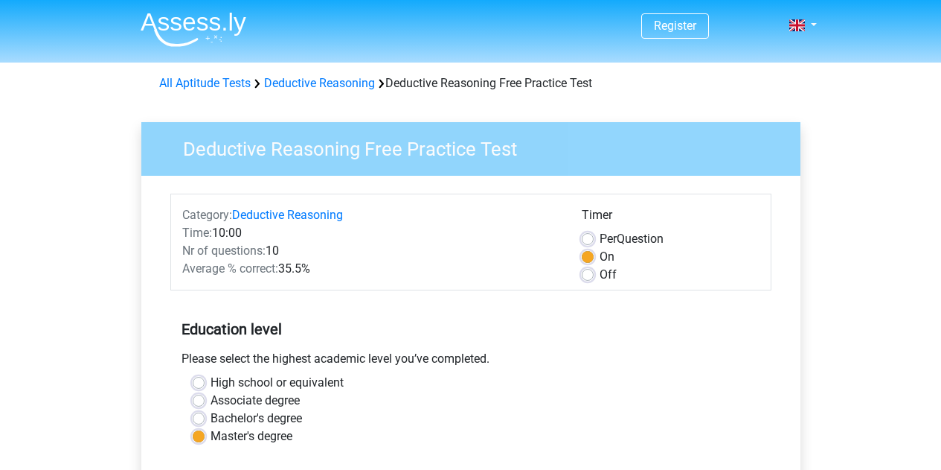
scroll to position [284, 0]
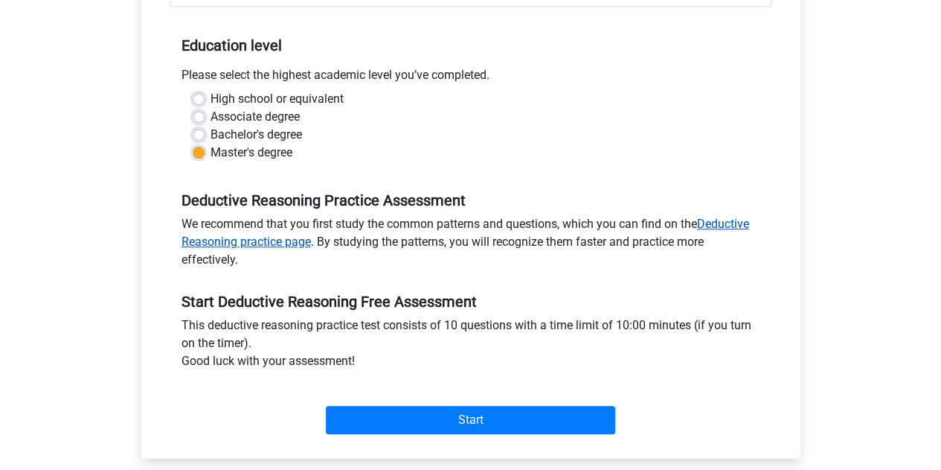
click at [738, 219] on link "Deductive Reasoning practice page" at bounding box center [466, 233] width 568 height 32
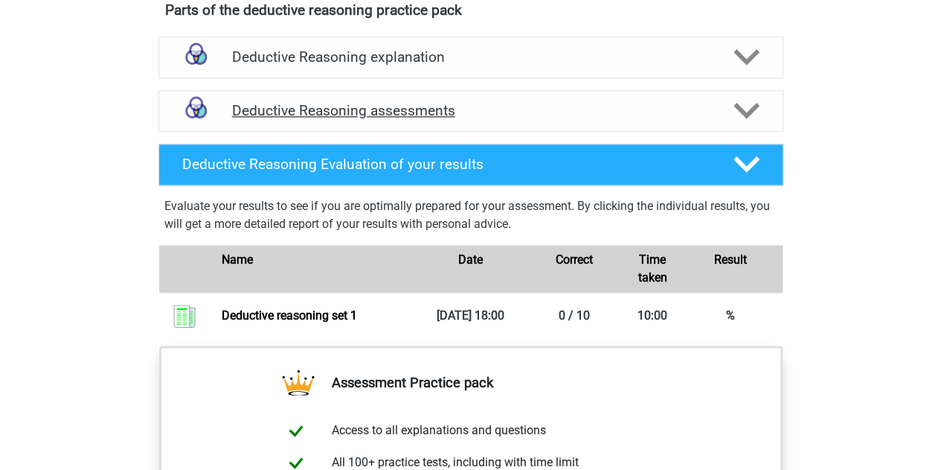
scroll to position [906, 0]
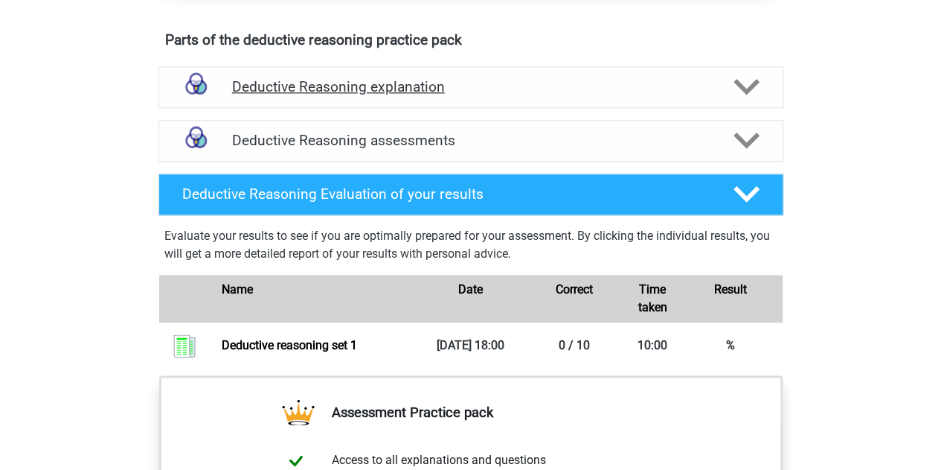
click at [747, 100] on icon at bounding box center [747, 87] width 26 height 26
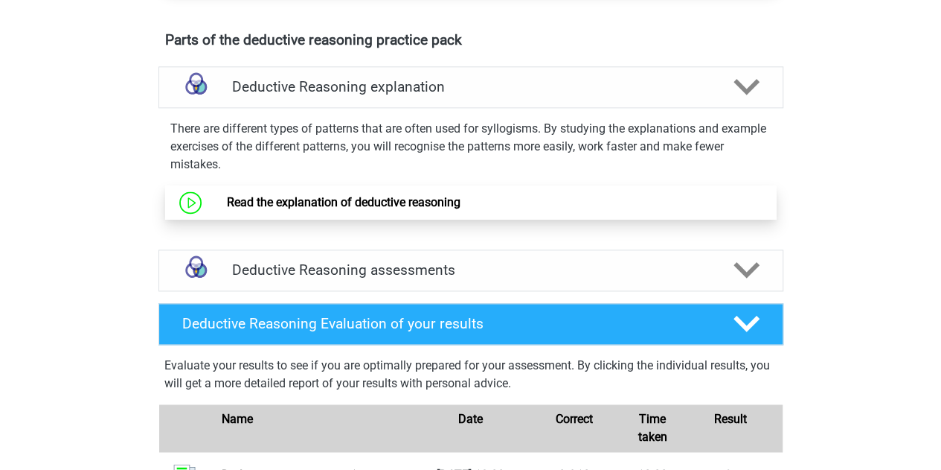
click at [418, 209] on link "Read the explanation of deductive reasoning" at bounding box center [344, 202] width 234 height 14
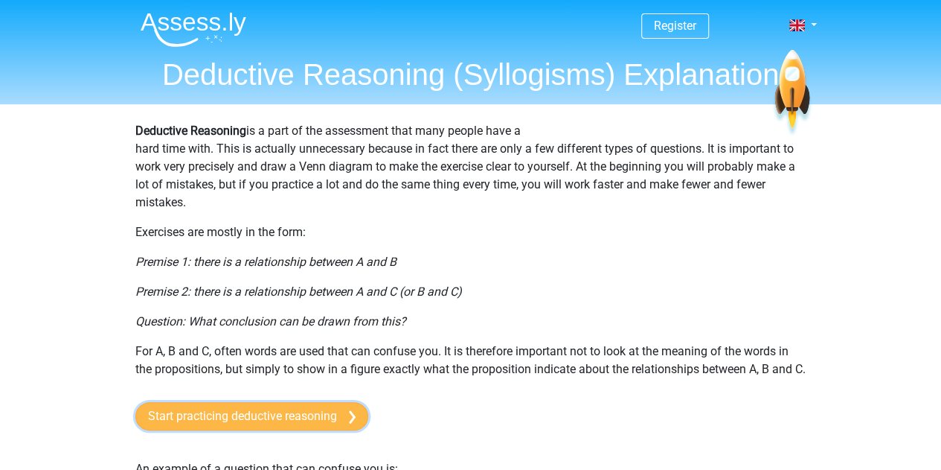
click at [278, 430] on link "Start practicing deductive reasoning" at bounding box center [251, 416] width 233 height 28
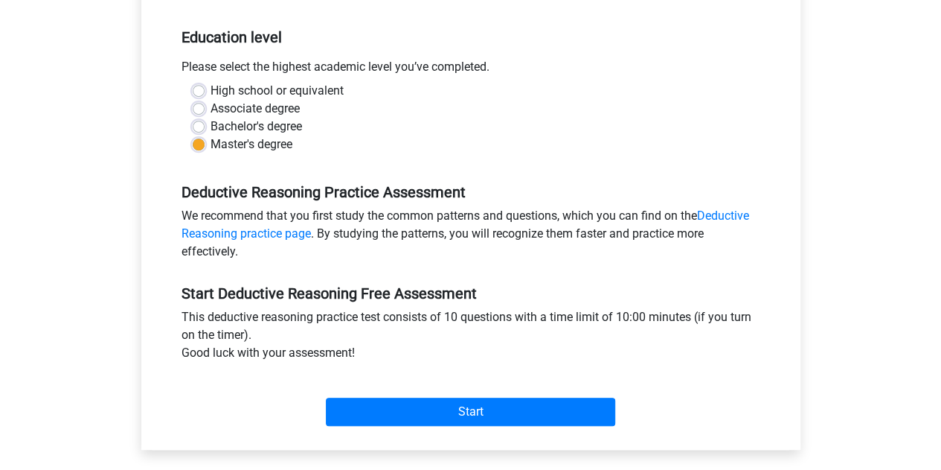
scroll to position [315, 0]
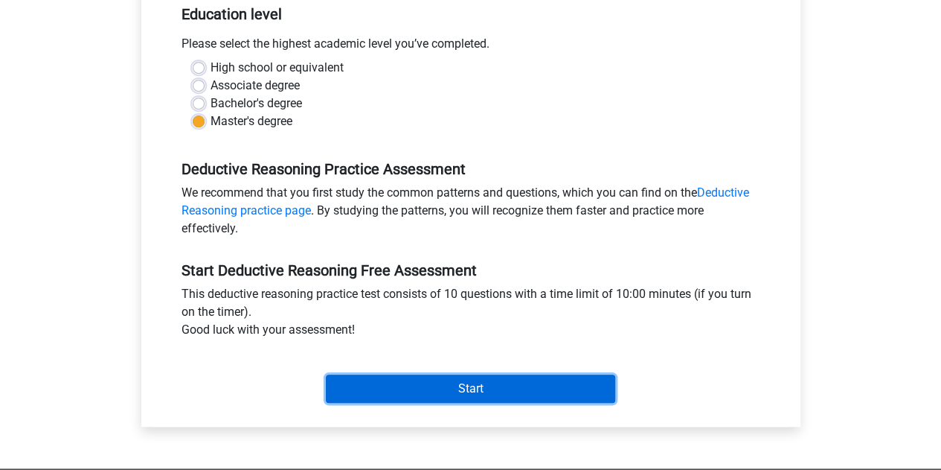
click at [369, 379] on input "Start" at bounding box center [470, 388] width 289 height 28
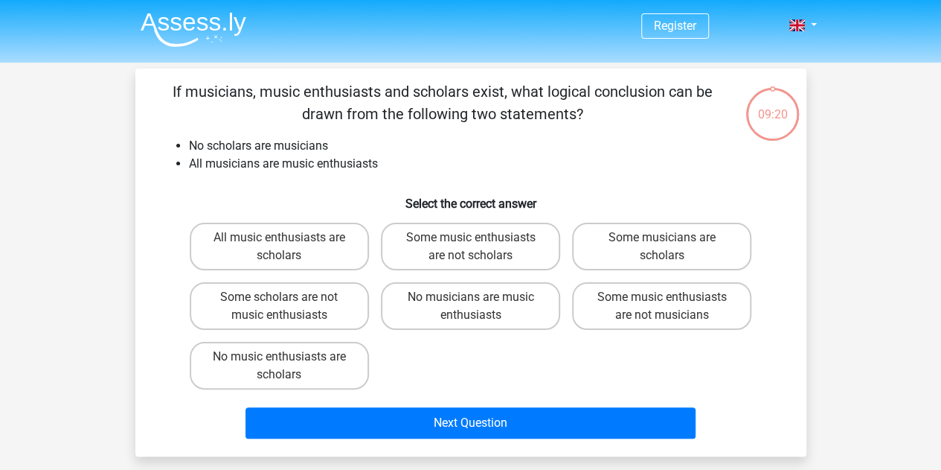
click at [369, 379] on div "No music enthusiasts are scholars" at bounding box center [279, 366] width 191 height 60
click at [479, 320] on label "No musicians are music enthusiasts" at bounding box center [470, 306] width 179 height 48
click at [479, 307] on input "No musicians are music enthusiasts" at bounding box center [475, 302] width 10 height 10
radio input "true"
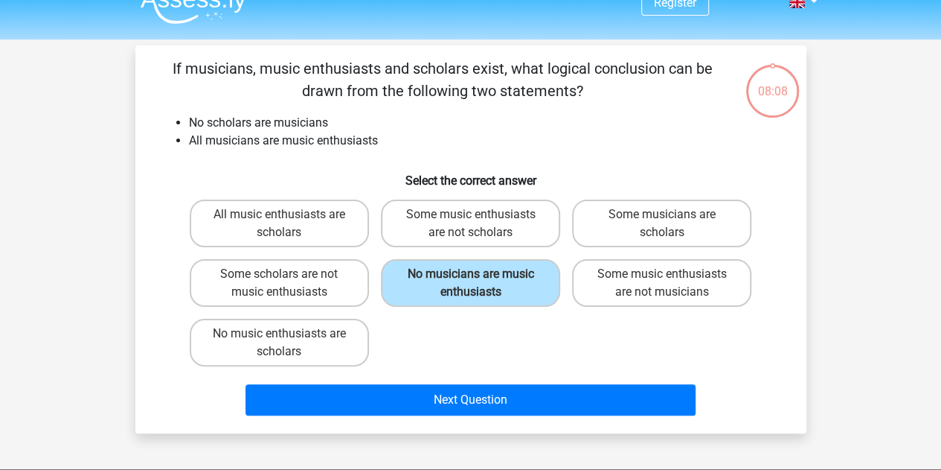
scroll to position [24, 0]
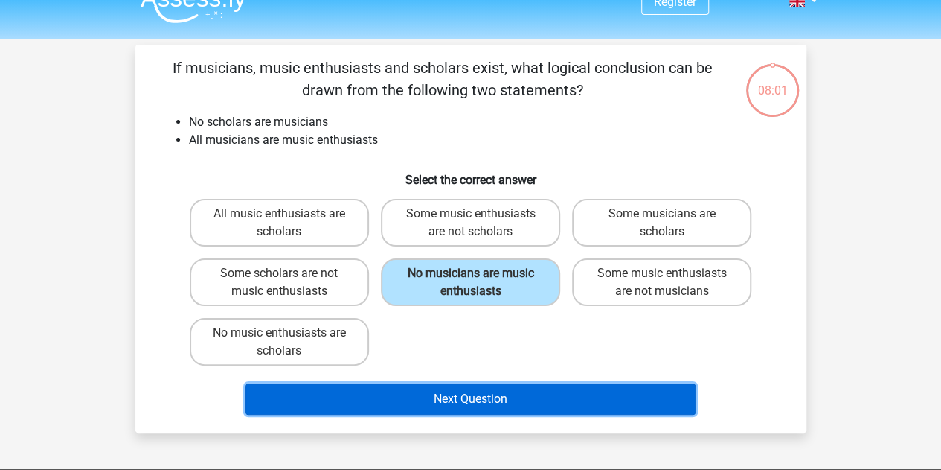
click at [487, 394] on button "Next Question" at bounding box center [471, 398] width 450 height 31
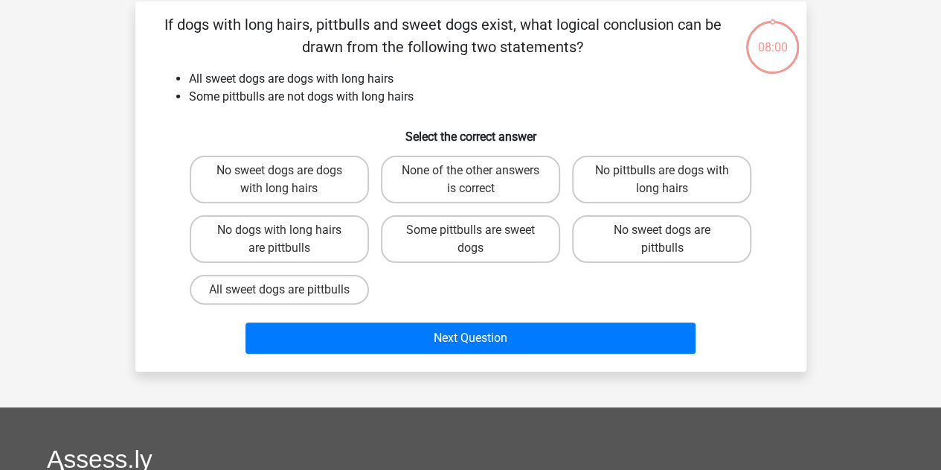
scroll to position [68, 0]
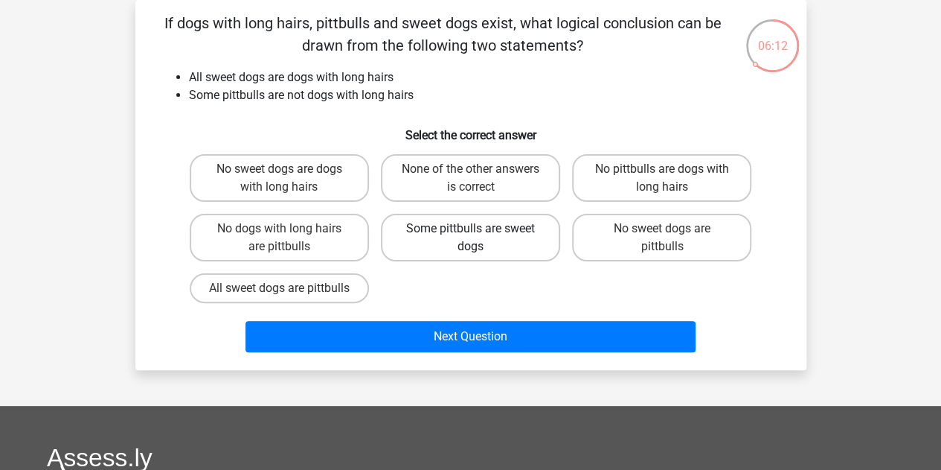
click at [473, 223] on label "Some pittbulls are sweet dogs" at bounding box center [470, 238] width 179 height 48
click at [473, 228] on input "Some pittbulls are sweet dogs" at bounding box center [475, 233] width 10 height 10
radio input "true"
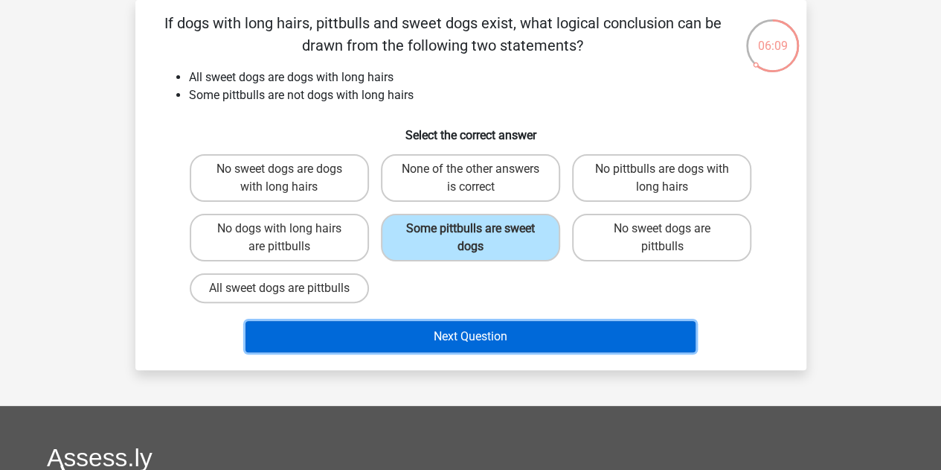
click at [424, 351] on button "Next Question" at bounding box center [471, 336] width 450 height 31
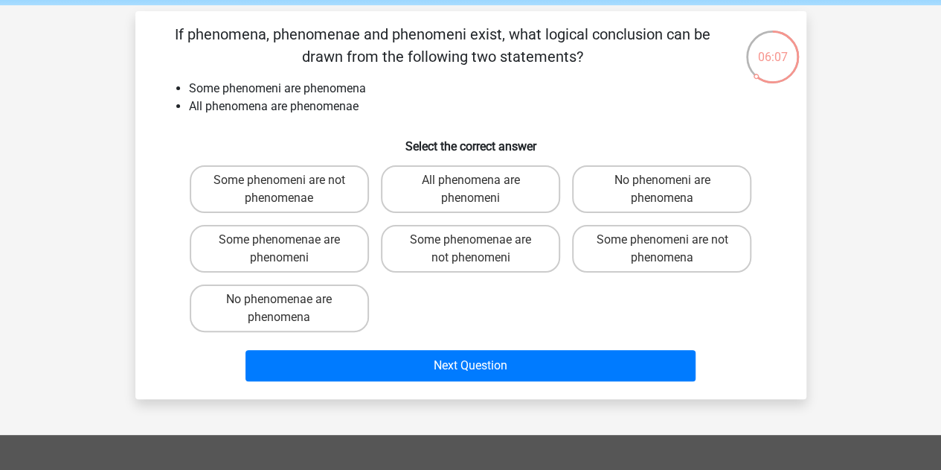
scroll to position [52, 0]
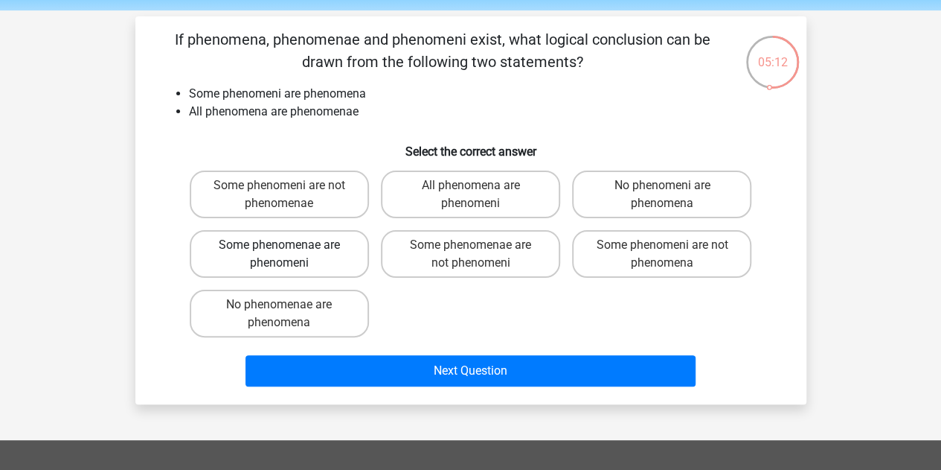
click at [308, 254] on label "Some phenomenae are phenomeni" at bounding box center [279, 254] width 179 height 48
click at [289, 254] on input "Some phenomenae are phenomeni" at bounding box center [284, 250] width 10 height 10
radio input "true"
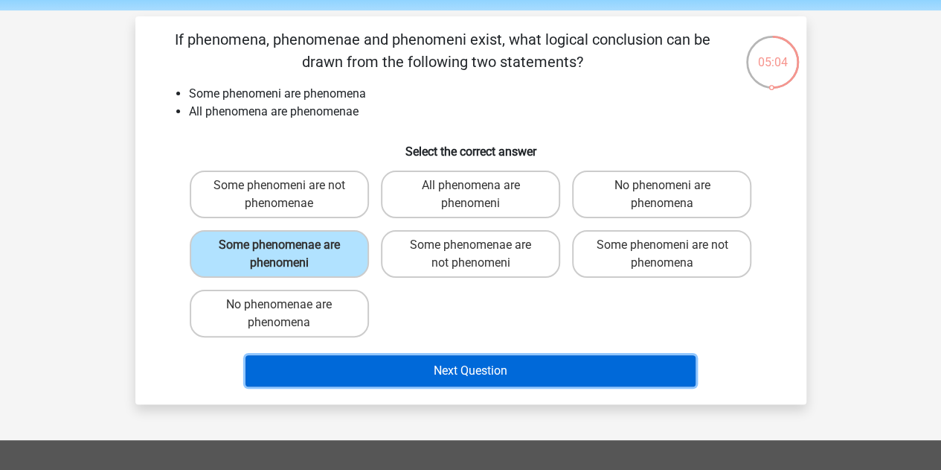
click at [469, 373] on button "Next Question" at bounding box center [471, 370] width 450 height 31
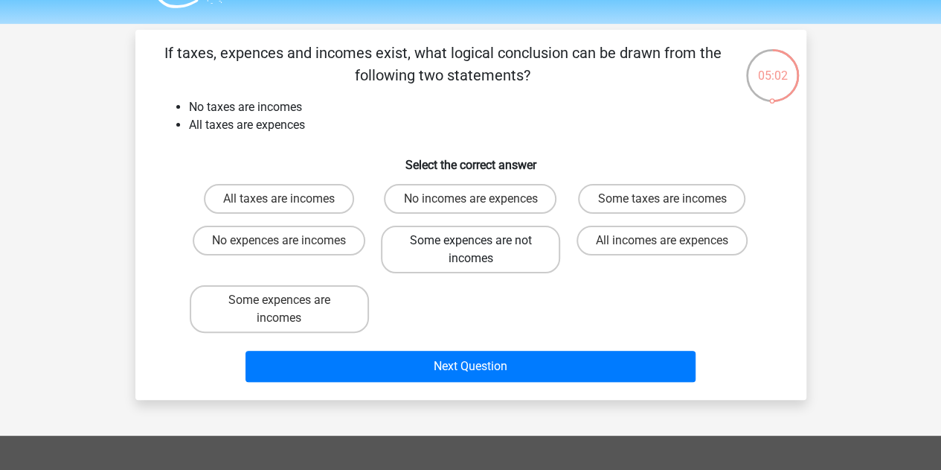
scroll to position [38, 0]
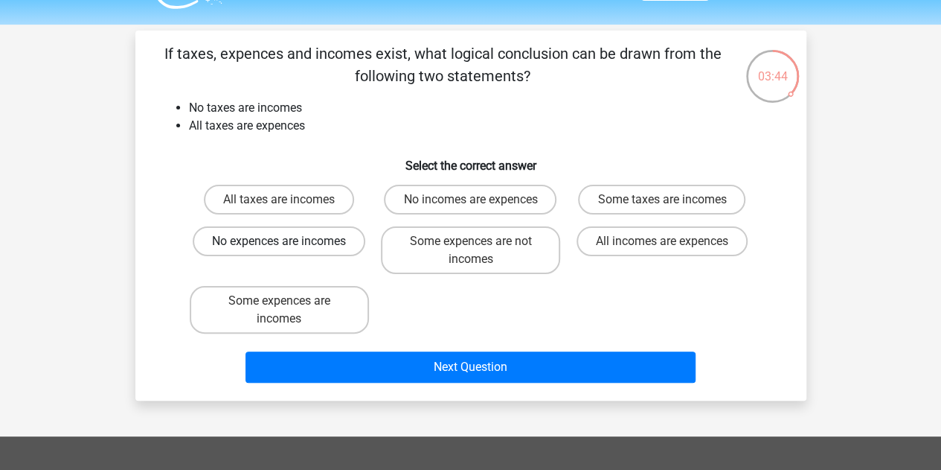
click at [324, 248] on label "No expences are incomes" at bounding box center [279, 241] width 173 height 30
click at [289, 248] on input "No expences are incomes" at bounding box center [284, 246] width 10 height 10
radio input "true"
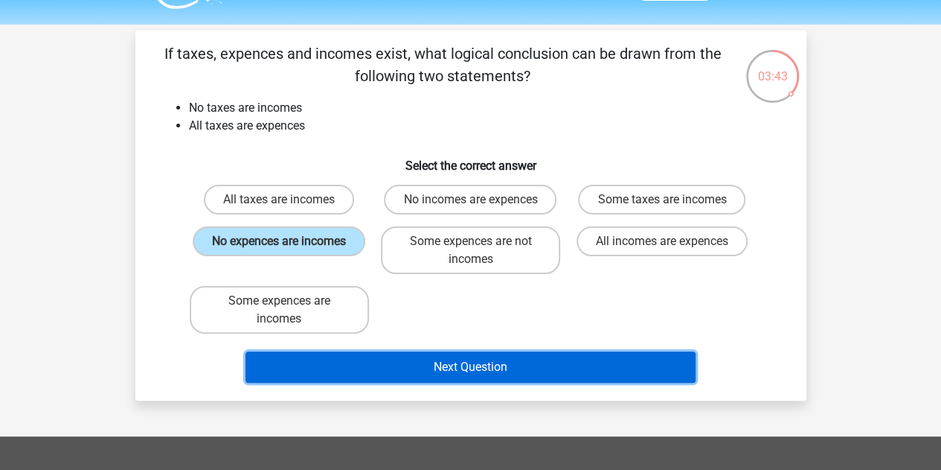
click at [378, 358] on button "Next Question" at bounding box center [471, 366] width 450 height 31
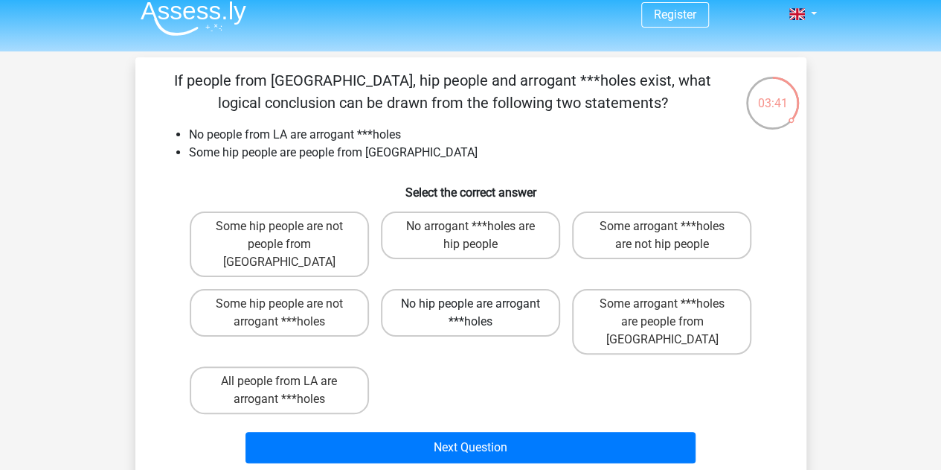
scroll to position [10, 0]
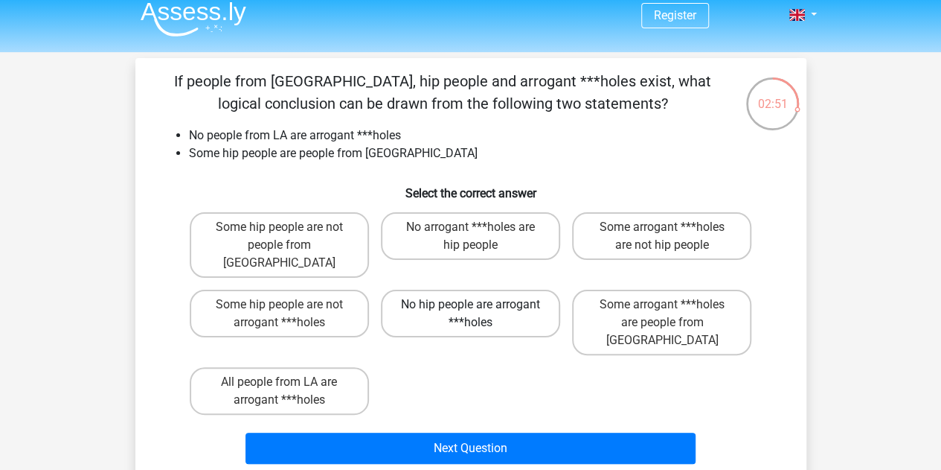
click at [401, 243] on label "No arrogant ***holes are hip people" at bounding box center [470, 236] width 179 height 48
click at [470, 237] on input "No arrogant ***holes are hip people" at bounding box center [475, 232] width 10 height 10
radio input "true"
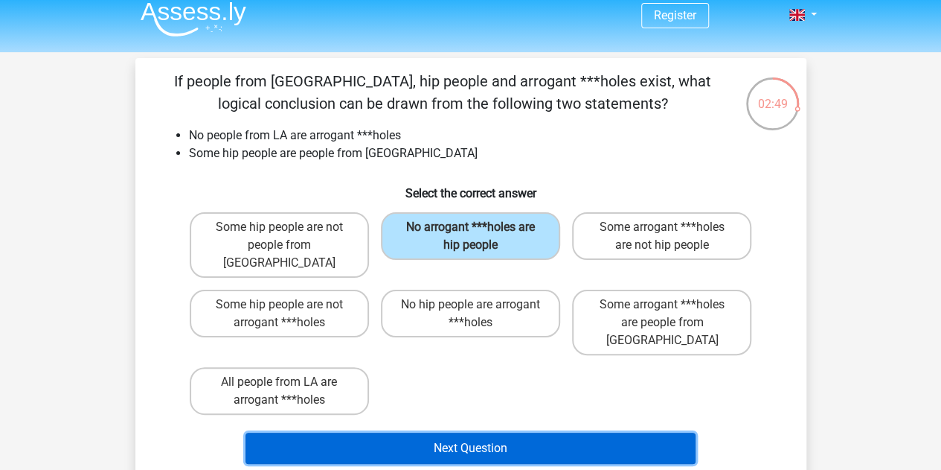
click at [399, 432] on button "Next Question" at bounding box center [471, 447] width 450 height 31
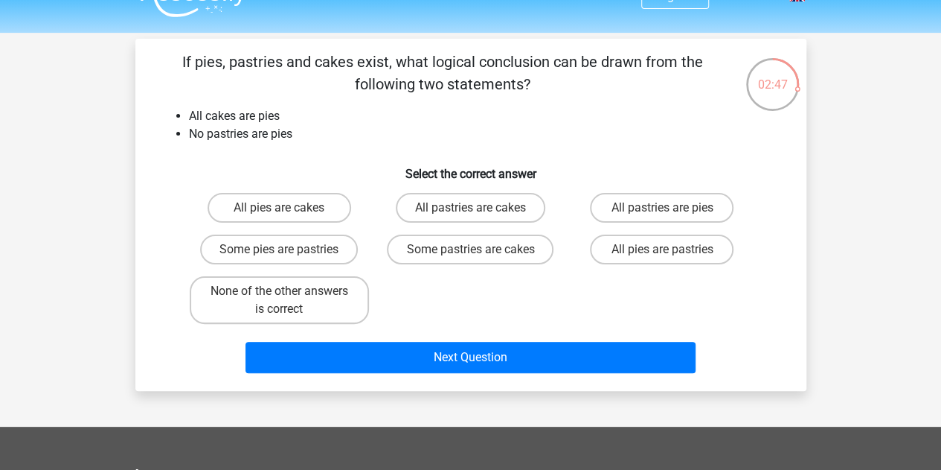
scroll to position [29, 0]
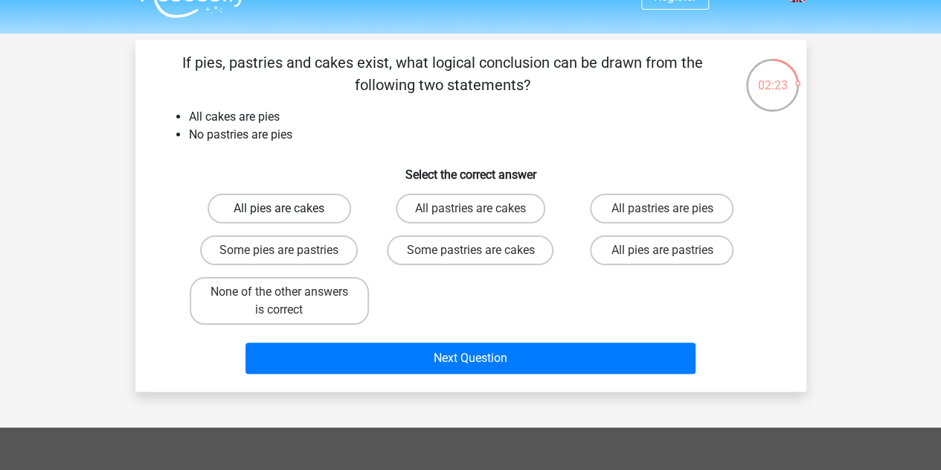
click at [316, 205] on label "All pies are cakes" at bounding box center [280, 208] width 144 height 30
click at [289, 208] on input "All pies are cakes" at bounding box center [284, 213] width 10 height 10
radio input "true"
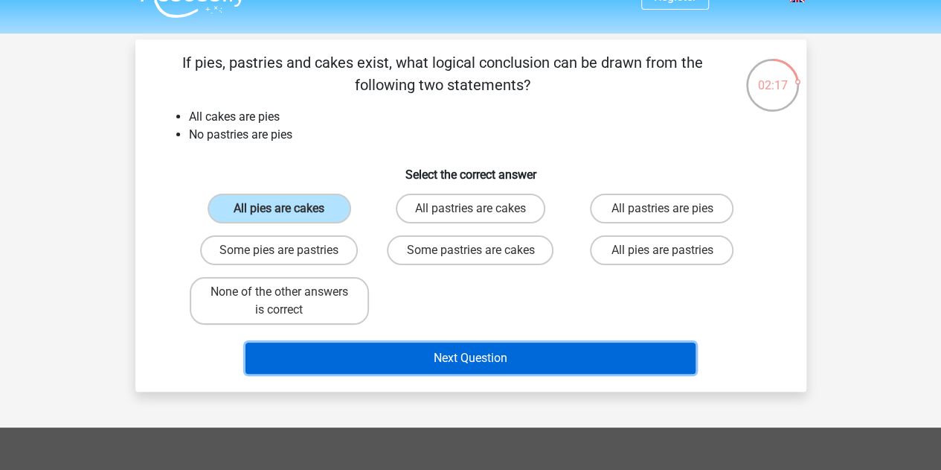
click at [368, 352] on button "Next Question" at bounding box center [471, 357] width 450 height 31
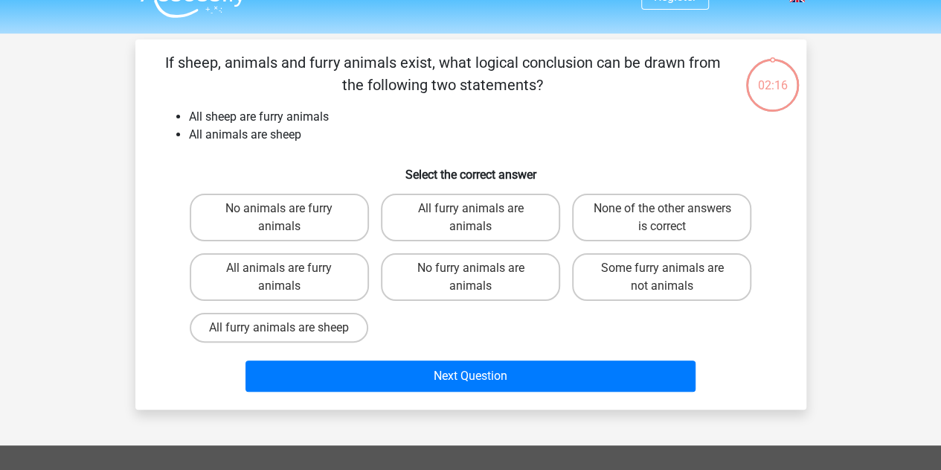
scroll to position [68, 0]
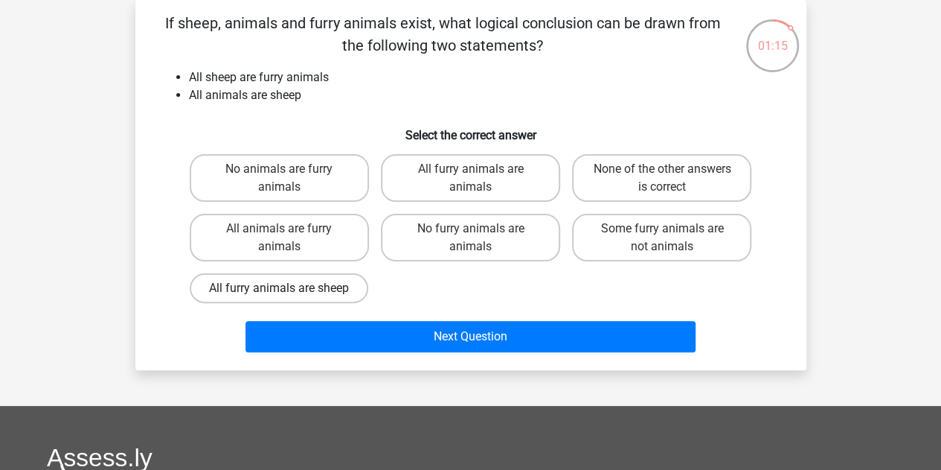
click at [337, 289] on label "All furry animals are sheep" at bounding box center [279, 288] width 179 height 30
click at [289, 289] on input "All furry animals are sheep" at bounding box center [284, 293] width 10 height 10
radio input "true"
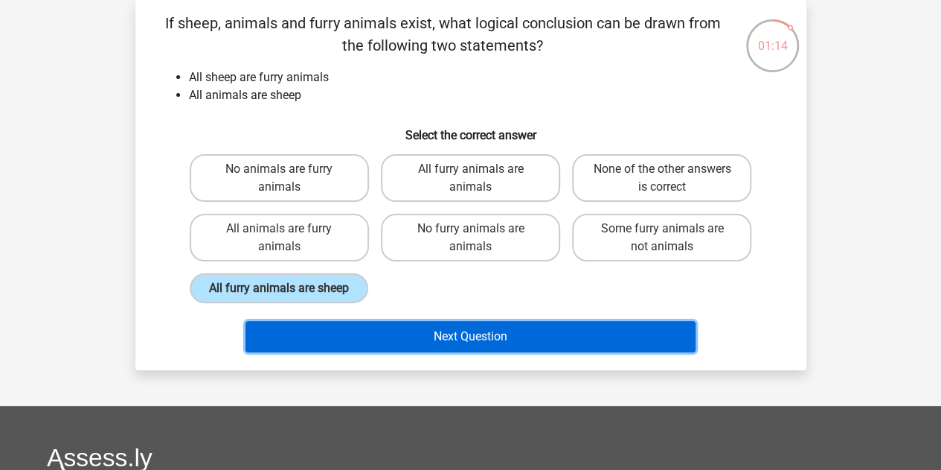
click at [369, 342] on button "Next Question" at bounding box center [471, 336] width 450 height 31
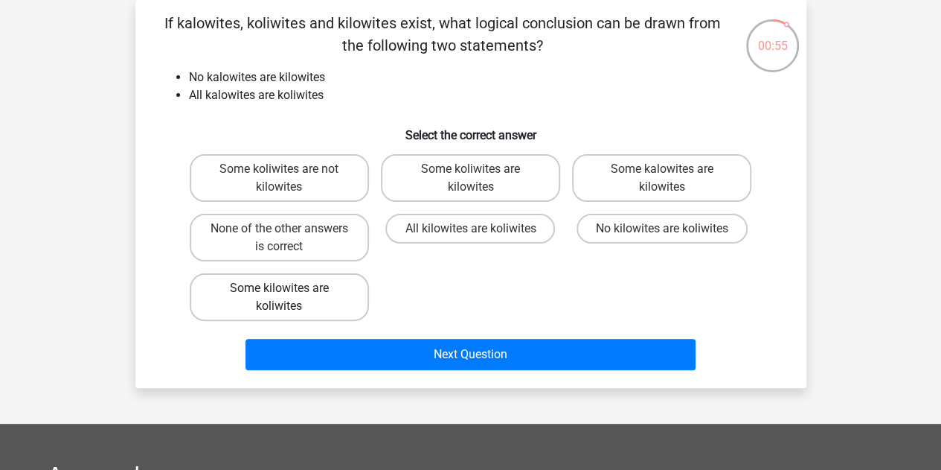
click at [328, 291] on label "Some kilowites are koliwites" at bounding box center [279, 297] width 179 height 48
click at [289, 291] on input "Some kilowites are koliwites" at bounding box center [284, 293] width 10 height 10
radio input "true"
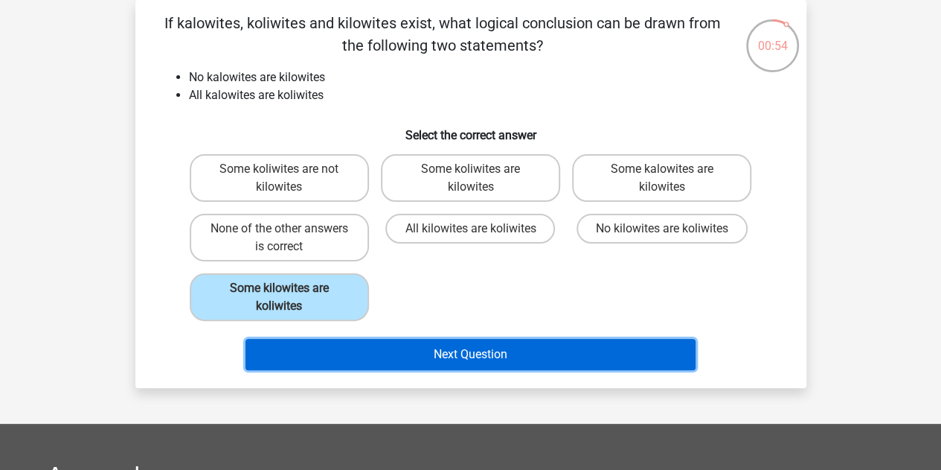
click at [324, 353] on button "Next Question" at bounding box center [471, 354] width 450 height 31
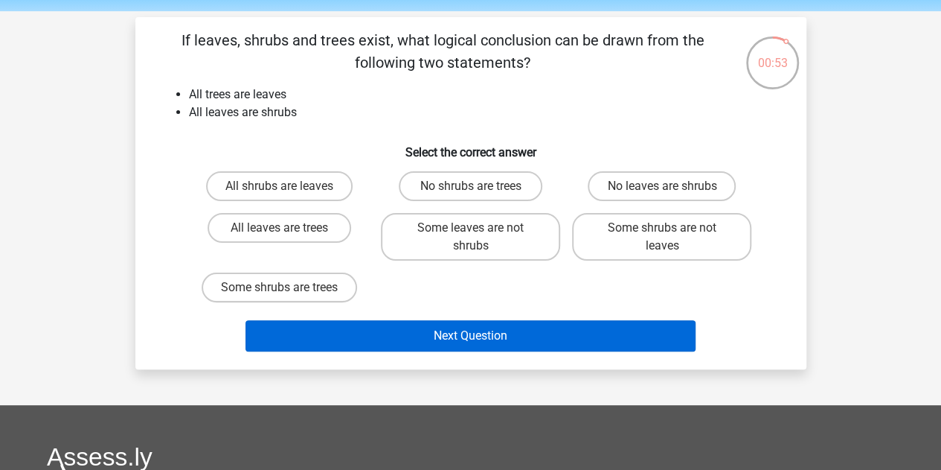
scroll to position [51, 0]
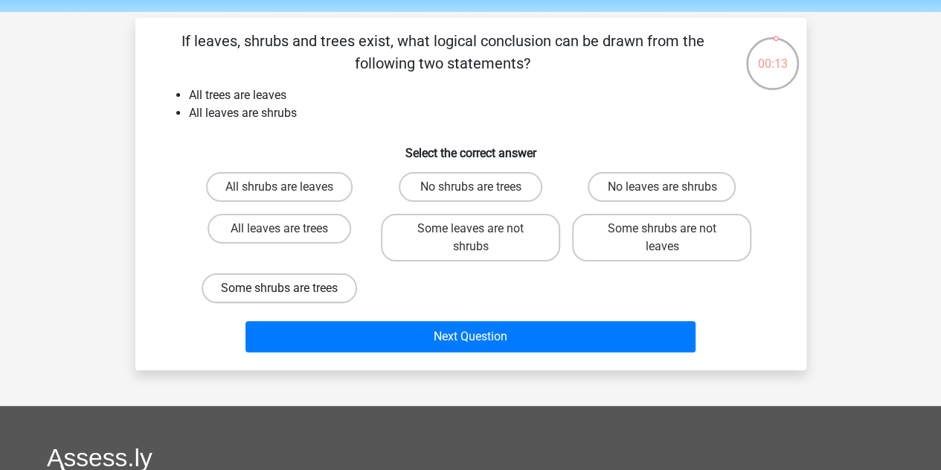
click at [323, 291] on label "Some shrubs are trees" at bounding box center [280, 288] width 156 height 30
click at [289, 291] on input "Some shrubs are trees" at bounding box center [284, 293] width 10 height 10
radio input "true"
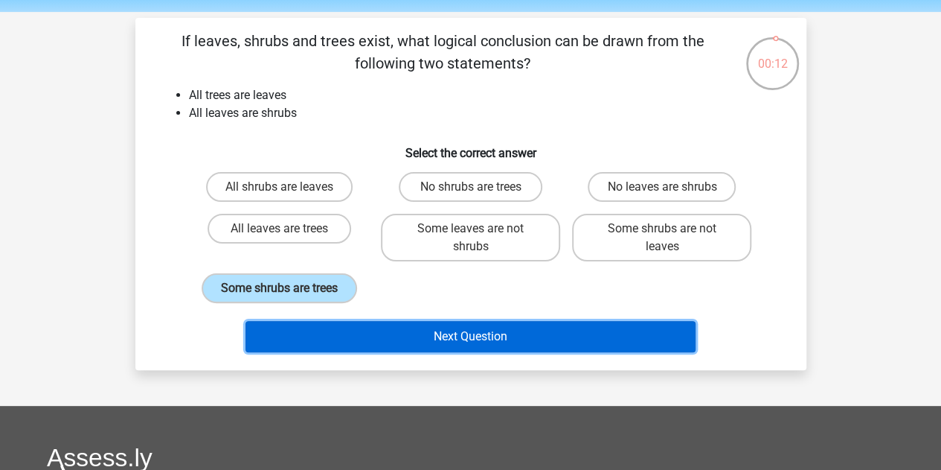
click at [322, 327] on button "Next Question" at bounding box center [471, 336] width 450 height 31
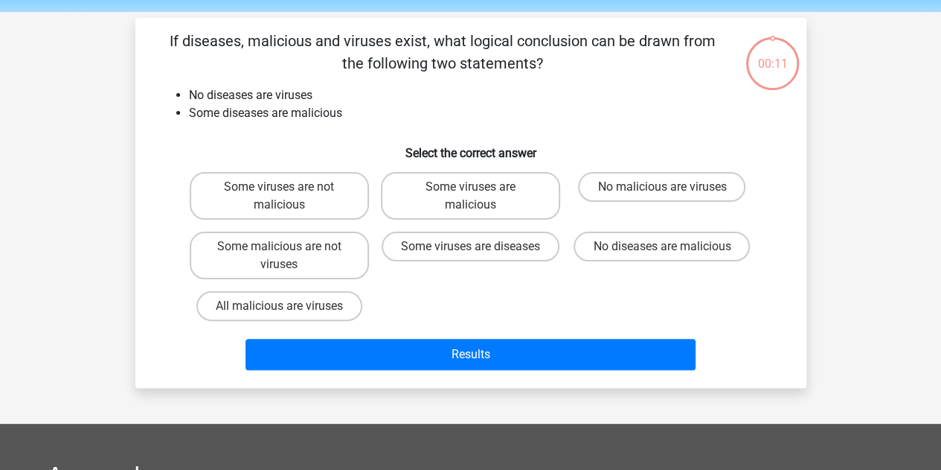
scroll to position [68, 0]
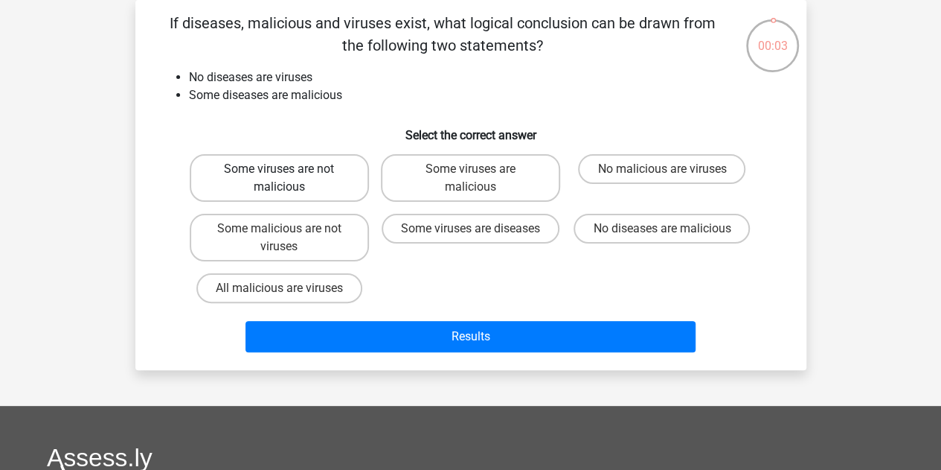
click at [284, 166] on label "Some viruses are not malicious" at bounding box center [279, 178] width 179 height 48
click at [284, 169] on input "Some viruses are not malicious" at bounding box center [284, 174] width 10 height 10
radio input "true"
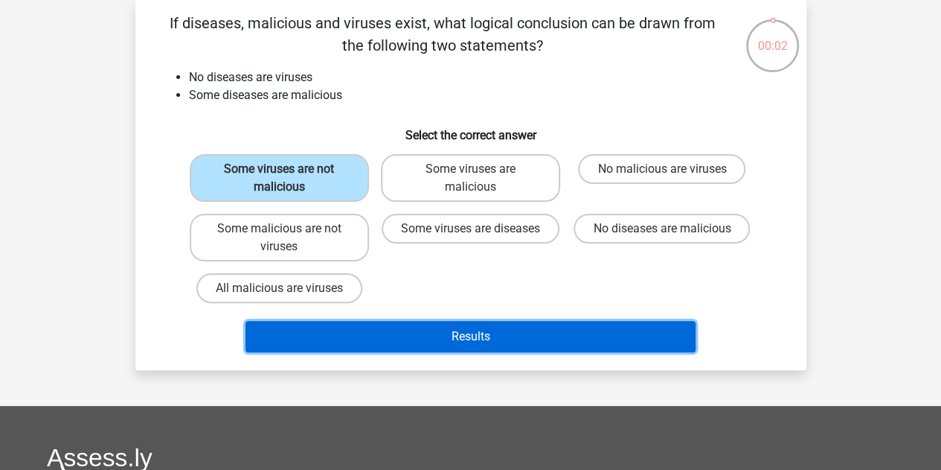
click at [362, 348] on button "Results" at bounding box center [471, 336] width 450 height 31
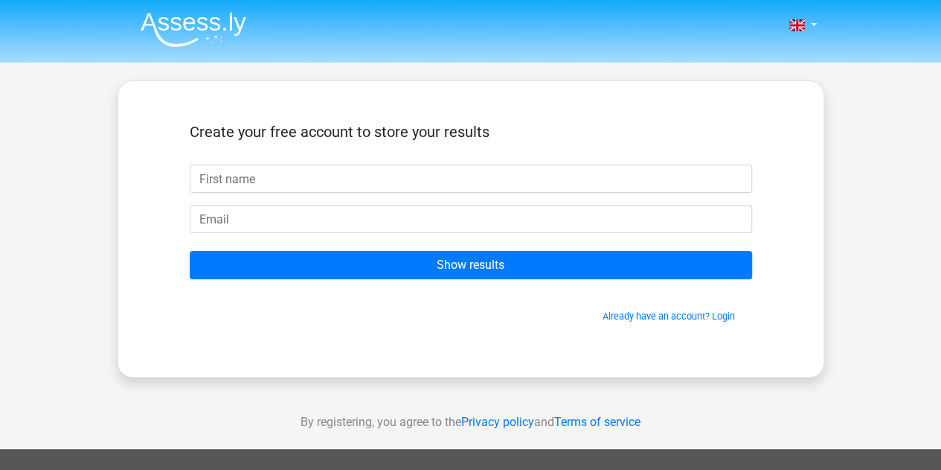
click at [342, 184] on input "text" at bounding box center [471, 178] width 563 height 28
click at [230, 179] on input "[PERSON_NAME]" at bounding box center [471, 178] width 563 height 28
click at [230, 179] on input "Pamel" at bounding box center [471, 178] width 563 height 28
type input "[PERSON_NAME]"
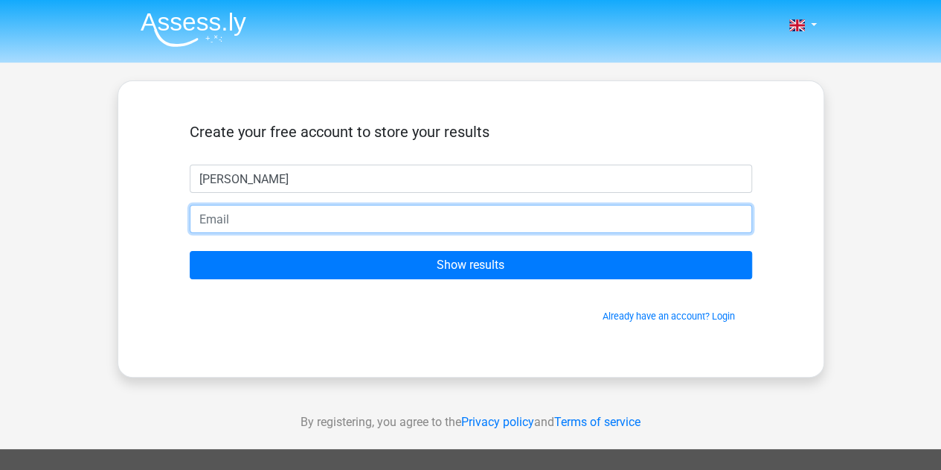
click at [216, 208] on input "email" at bounding box center [471, 219] width 563 height 28
type input "[PERSON_NAME][EMAIL_ADDRESS][DOMAIN_NAME]"
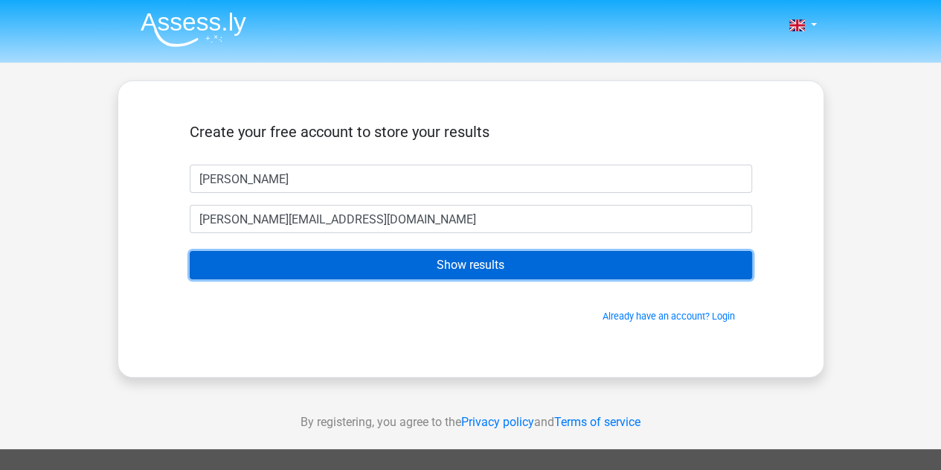
click at [283, 277] on input "Show results" at bounding box center [471, 265] width 563 height 28
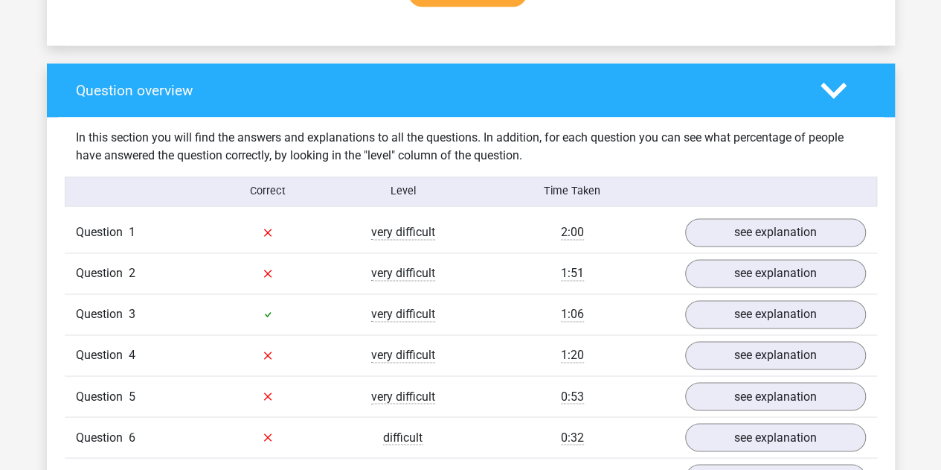
scroll to position [1018, 0]
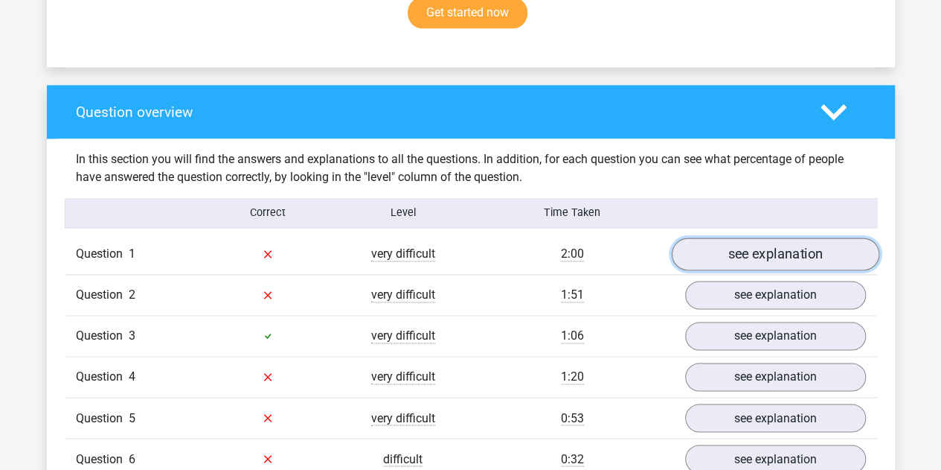
click at [778, 249] on link "see explanation" at bounding box center [775, 253] width 208 height 33
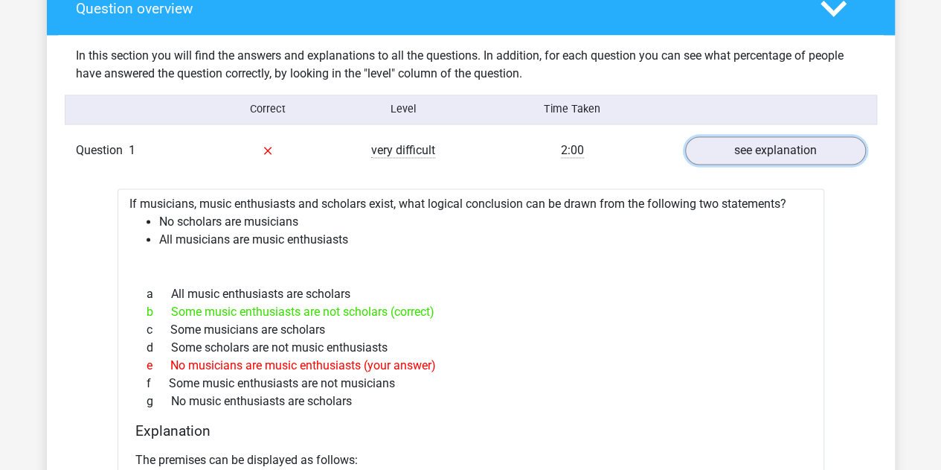
scroll to position [1125, 0]
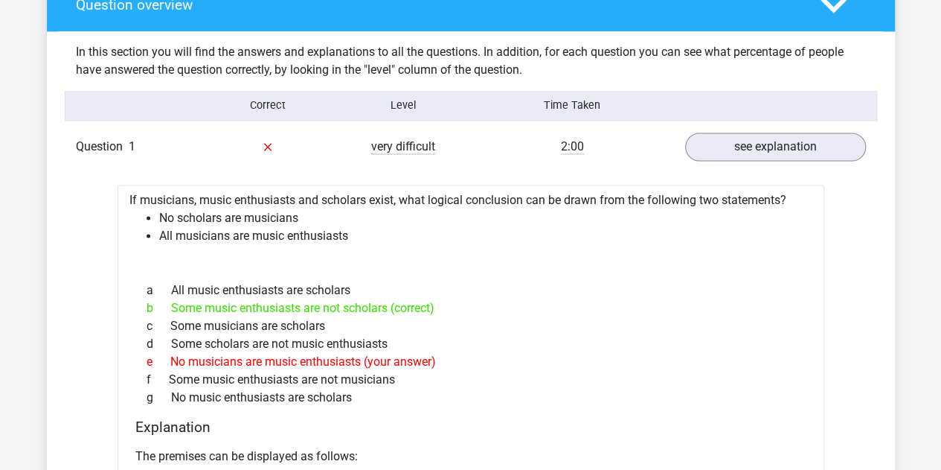
drag, startPoint x: 624, startPoint y: 408, endPoint x: 523, endPoint y: 355, distance: 114.2
click at [523, 355] on div "e No musicians are music enthusiasts (your answer)" at bounding box center [470, 361] width 671 height 18
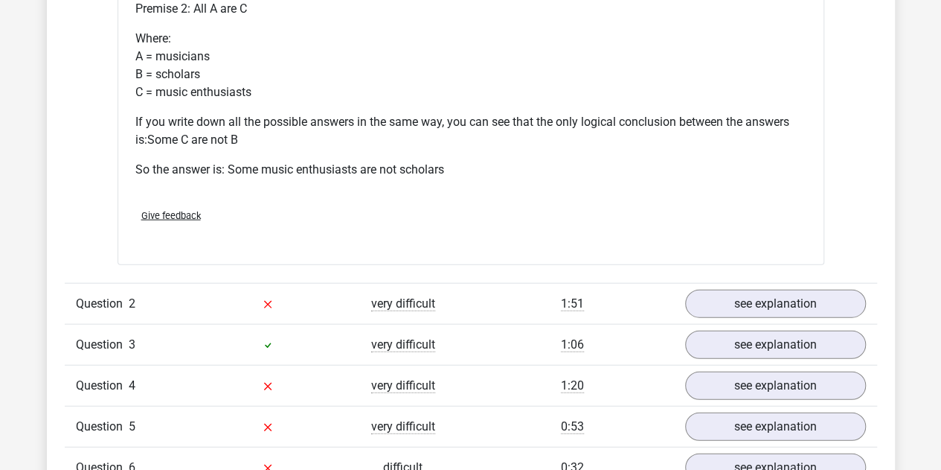
scroll to position [1620, 0]
click at [743, 307] on link "see explanation" at bounding box center [775, 303] width 208 height 33
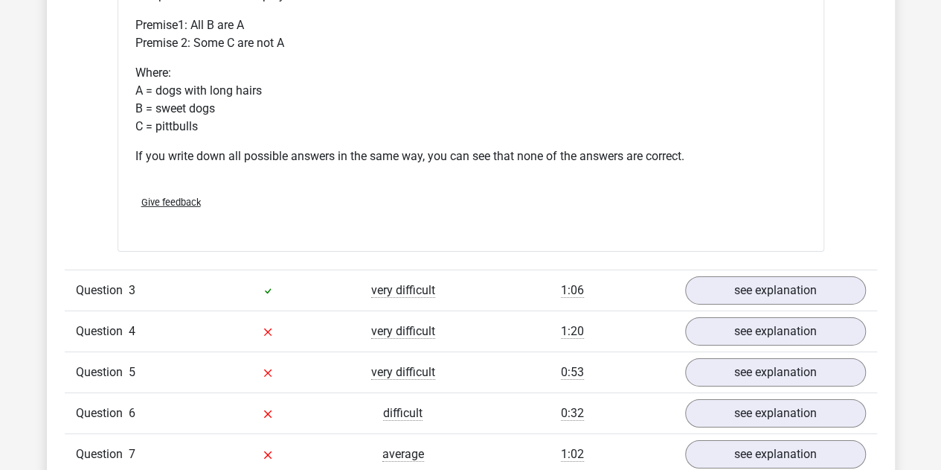
scroll to position [2246, 0]
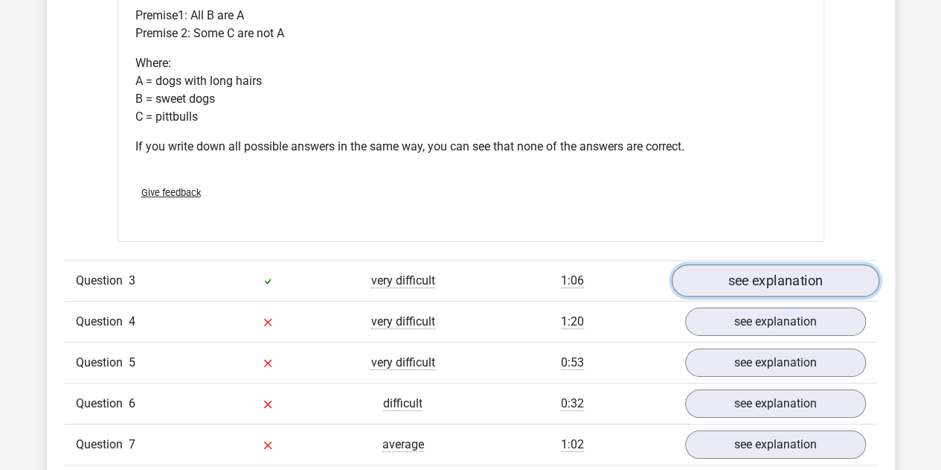
click at [764, 273] on link "see explanation" at bounding box center [775, 280] width 208 height 33
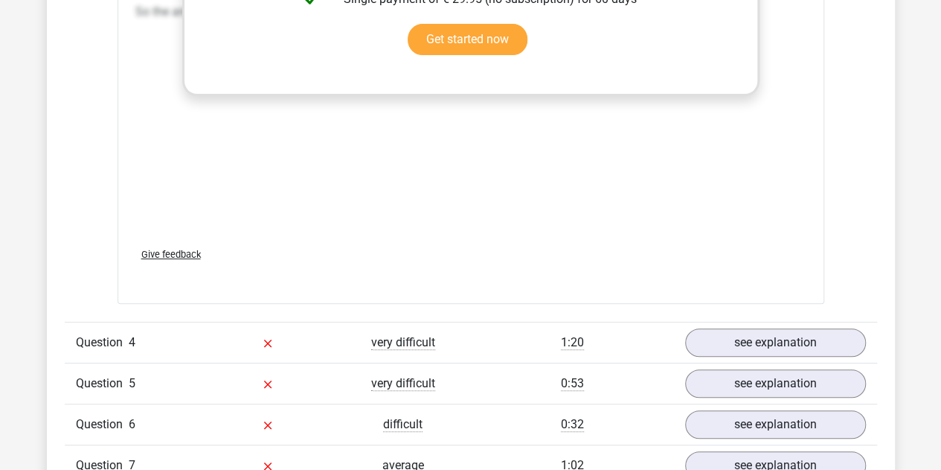
scroll to position [3046, 0]
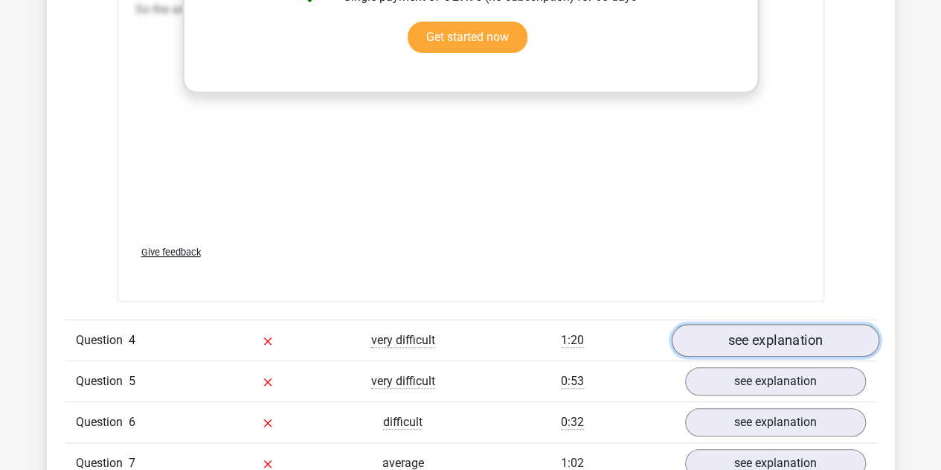
click at [736, 340] on link "see explanation" at bounding box center [775, 340] width 208 height 33
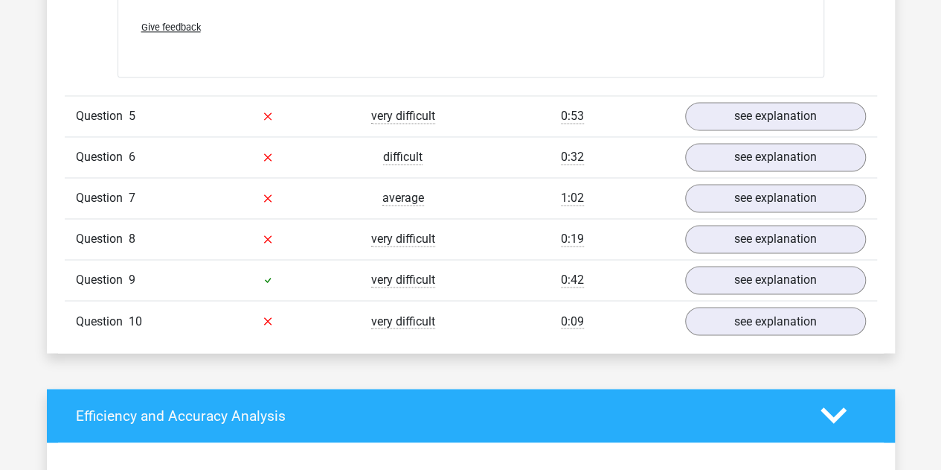
scroll to position [3943, 0]
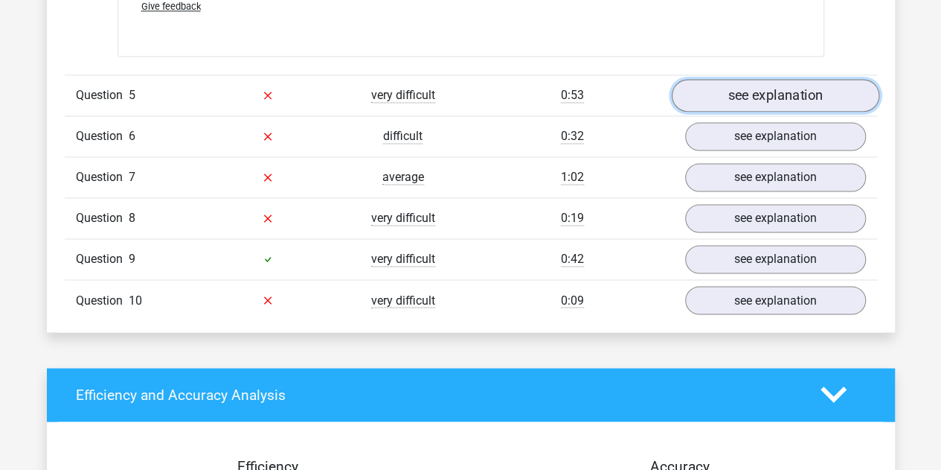
click at [734, 96] on link "see explanation" at bounding box center [775, 95] width 208 height 33
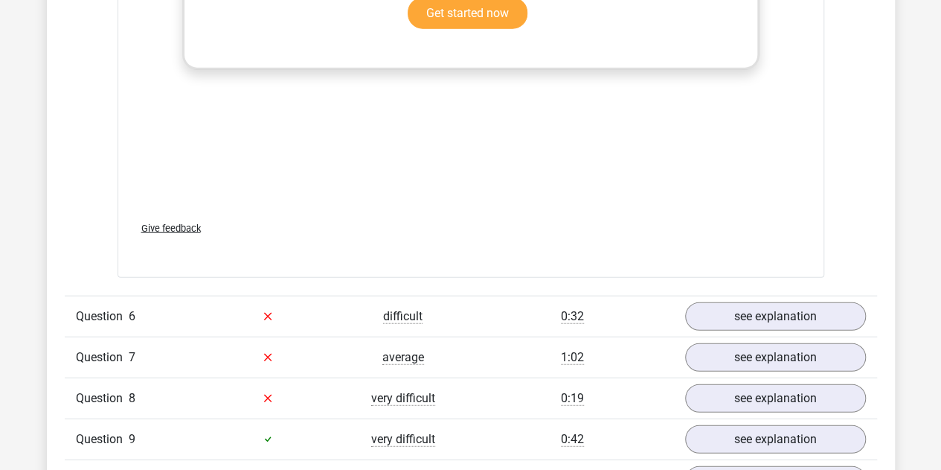
scroll to position [4652, 0]
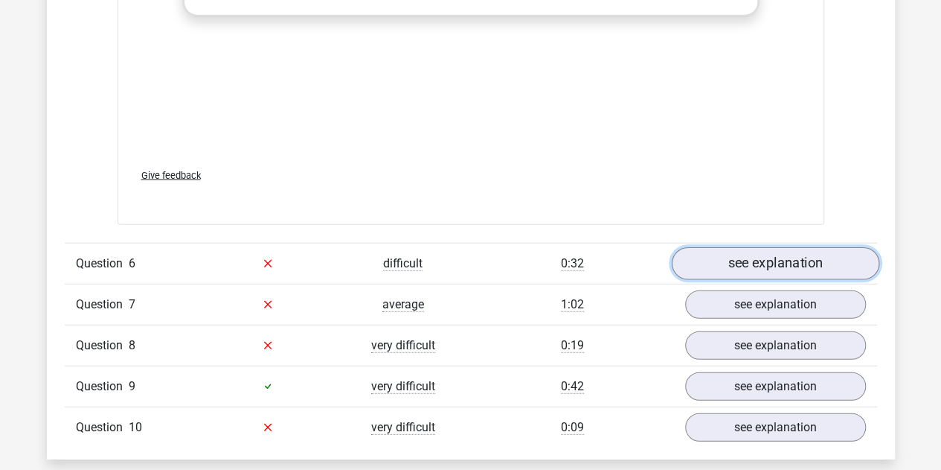
click at [727, 257] on link "see explanation" at bounding box center [775, 263] width 208 height 33
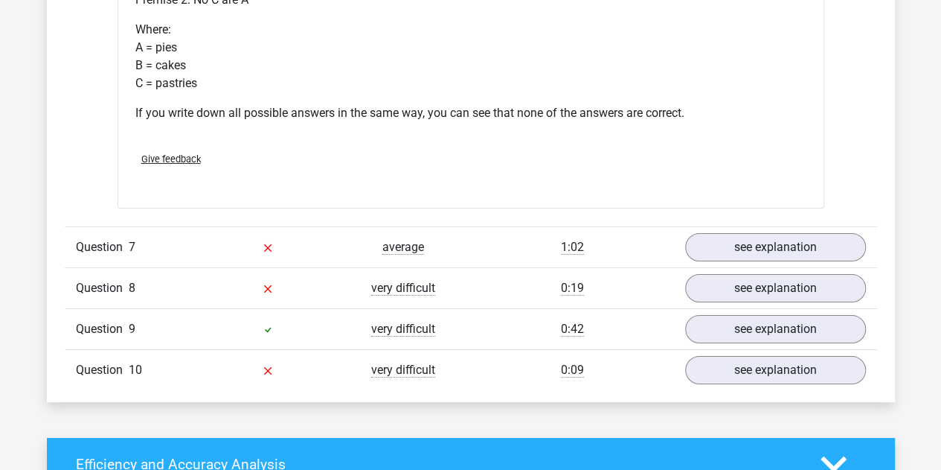
scroll to position [5273, 0]
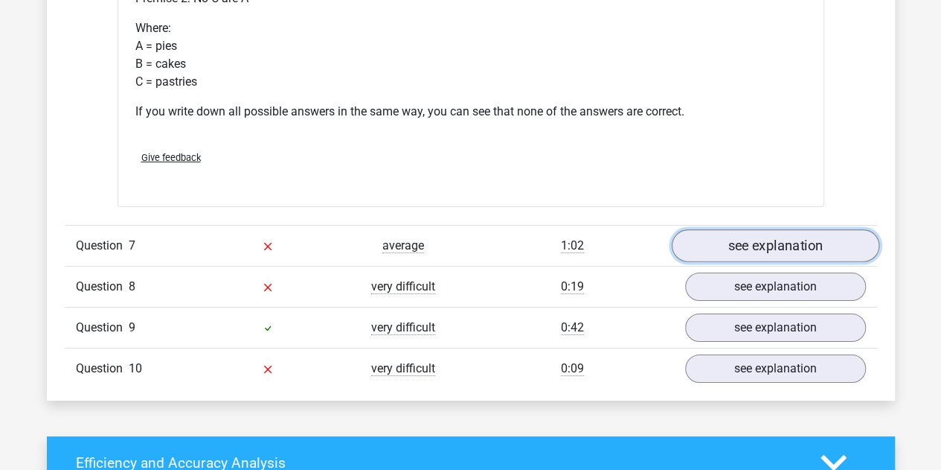
click at [731, 244] on link "see explanation" at bounding box center [775, 245] width 208 height 33
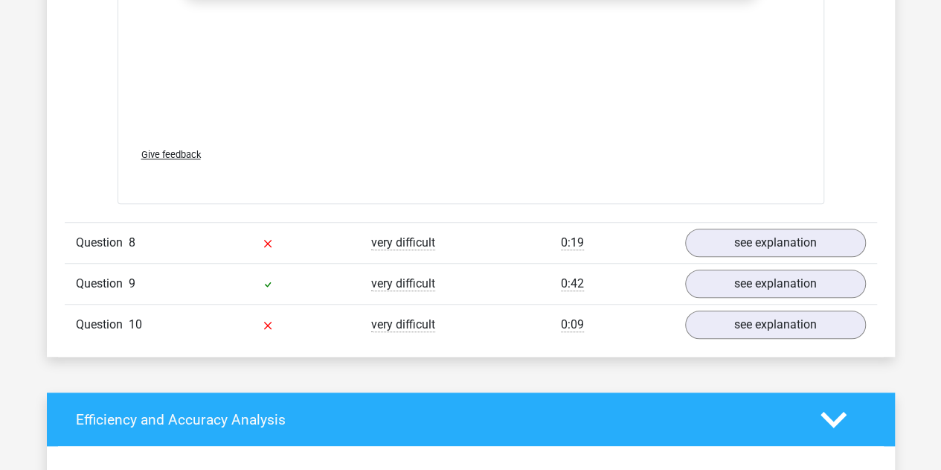
scroll to position [6140, 0]
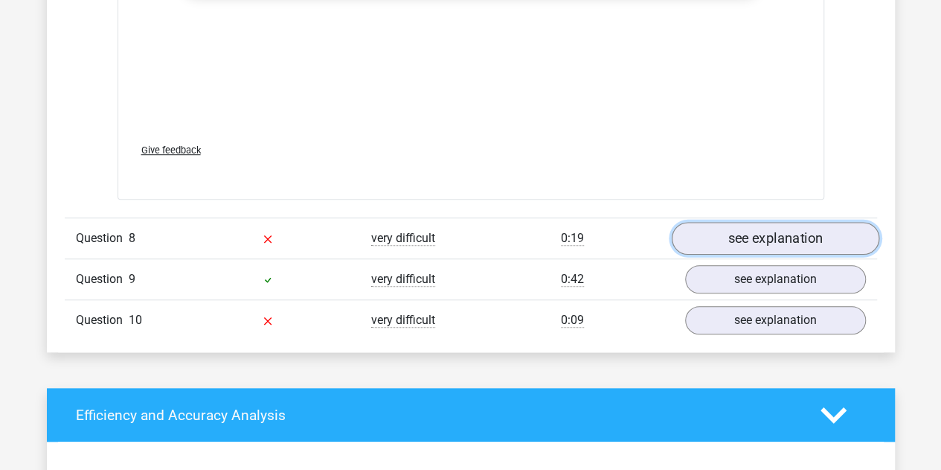
click at [731, 224] on link "see explanation" at bounding box center [775, 238] width 208 height 33
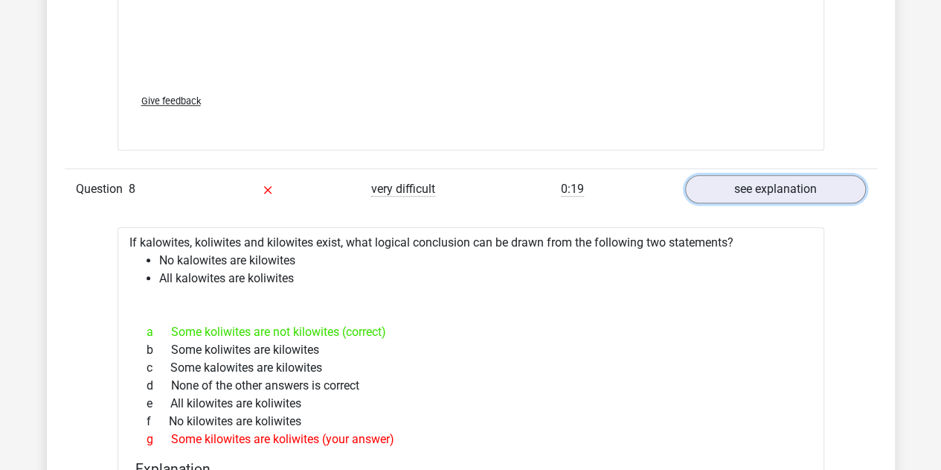
scroll to position [6187, 0]
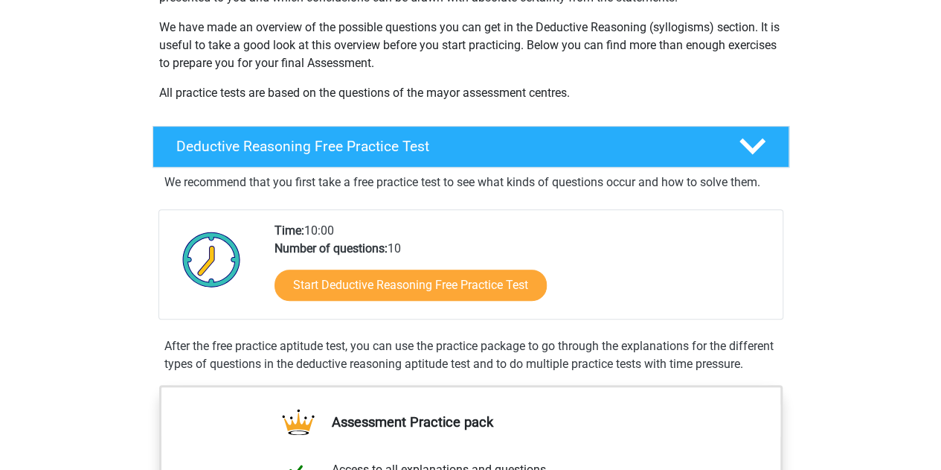
scroll to position [223, 0]
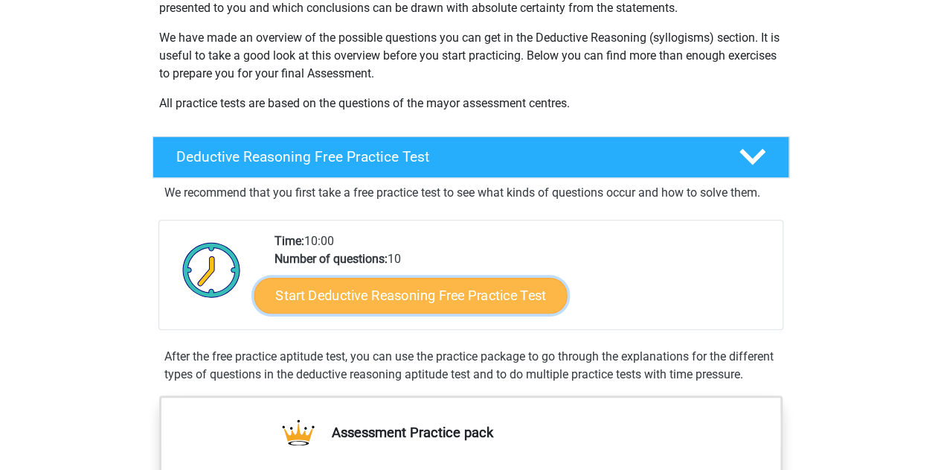
click at [391, 288] on link "Start Deductive Reasoning Free Practice Test" at bounding box center [410, 295] width 313 height 36
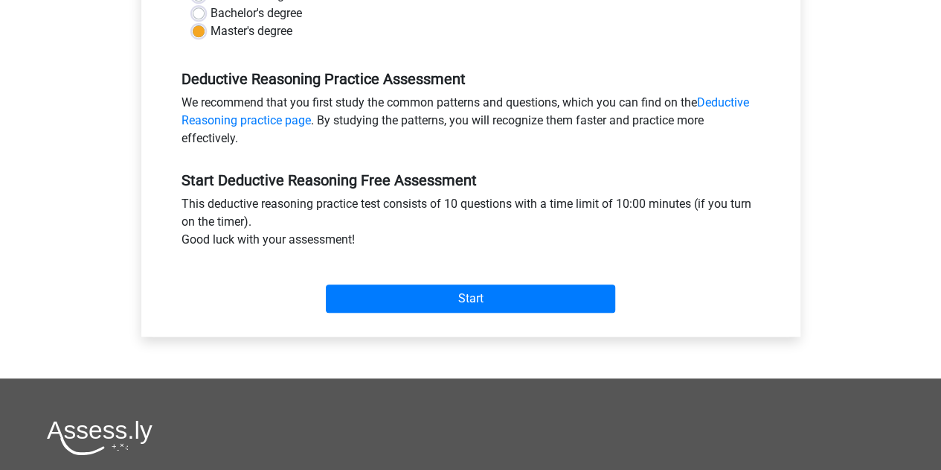
scroll to position [408, 0]
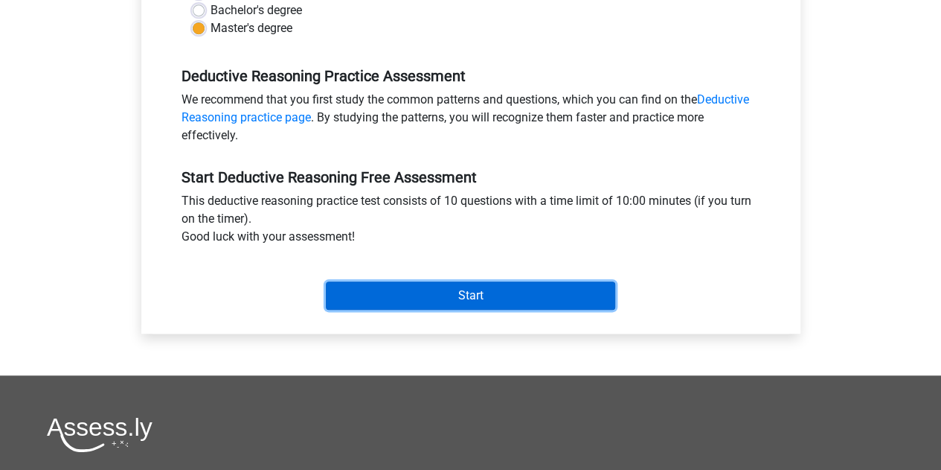
click at [388, 300] on input "Start" at bounding box center [470, 295] width 289 height 28
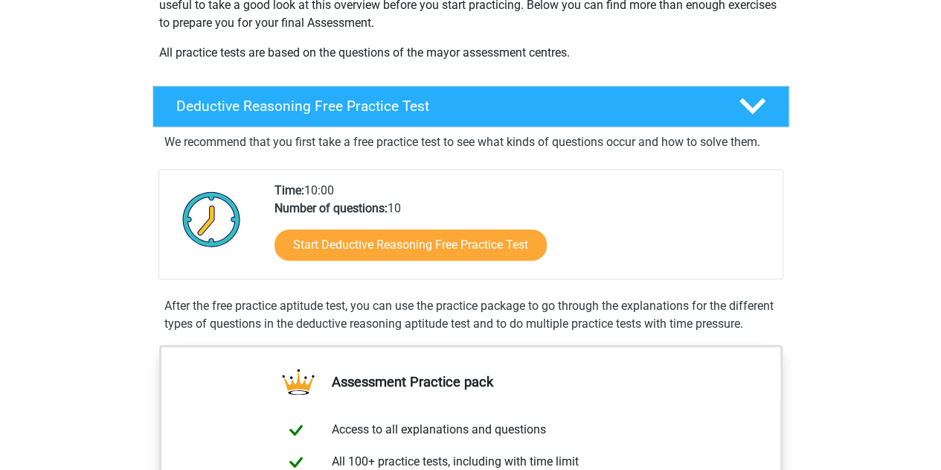
scroll to position [278, 0]
